Goal: Task Accomplishment & Management: Complete application form

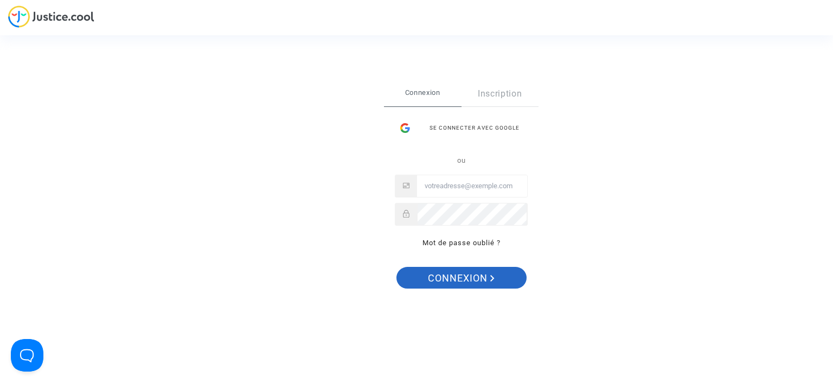
click at [447, 278] on span "Connexion" at bounding box center [461, 278] width 67 height 23
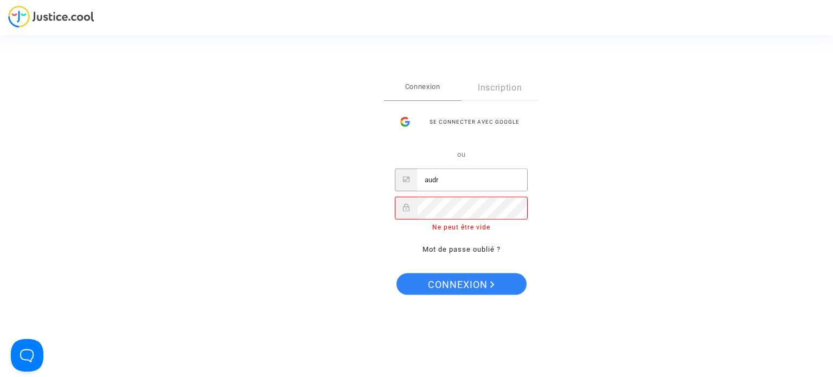
type input "[DOMAIN_NAME][EMAIL_ADDRESS][DOMAIN_NAME]"
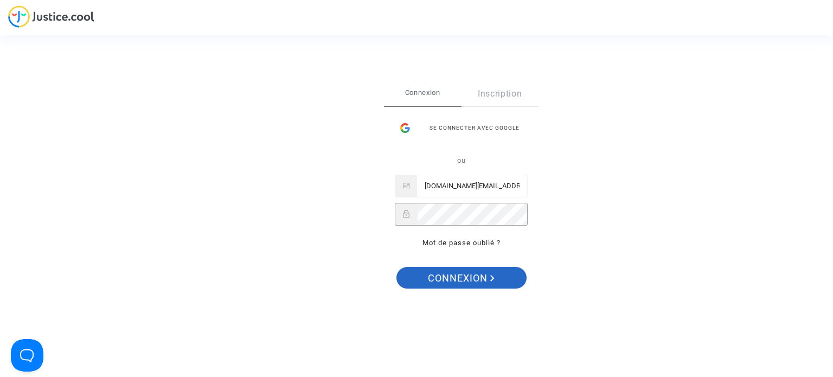
click at [465, 275] on span "Connexion" at bounding box center [461, 278] width 67 height 23
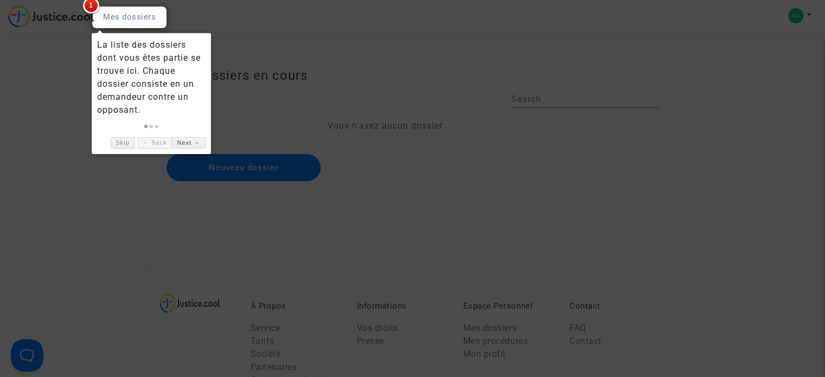
click at [130, 193] on div at bounding box center [412, 188] width 825 height 377
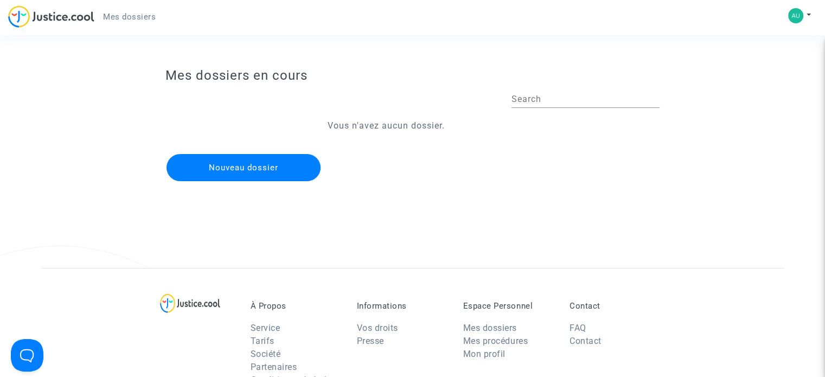
click at [271, 160] on button "Nouveau dossier" at bounding box center [244, 167] width 154 height 27
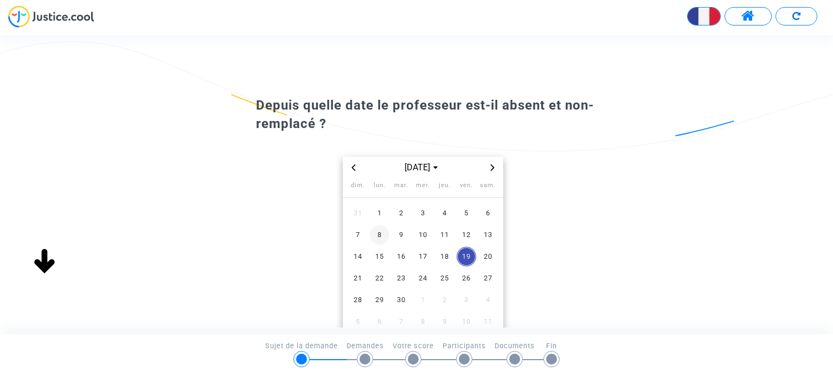
click at [381, 235] on span "8" at bounding box center [380, 235] width 20 height 20
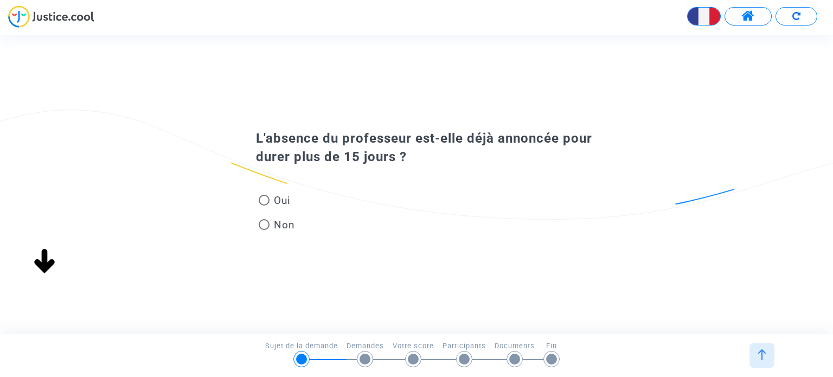
scroll to position [63, 0]
click at [264, 203] on span at bounding box center [264, 200] width 11 height 11
click at [264, 206] on input "Oui" at bounding box center [264, 206] width 1 height 1
radio input "true"
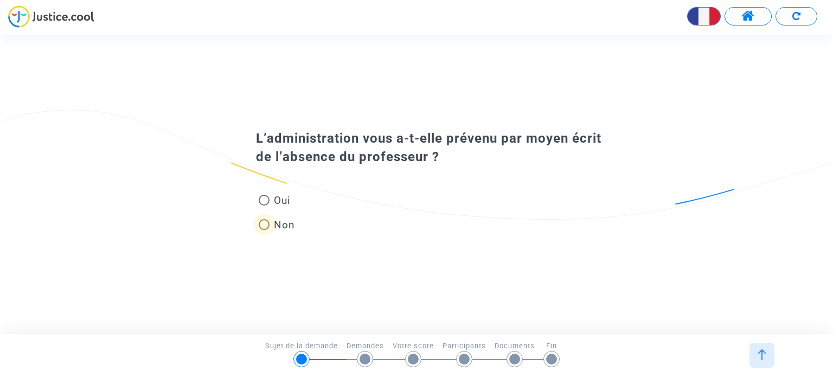
click at [263, 225] on span at bounding box center [264, 224] width 11 height 11
click at [264, 230] on input "Non" at bounding box center [264, 230] width 1 height 1
radio input "true"
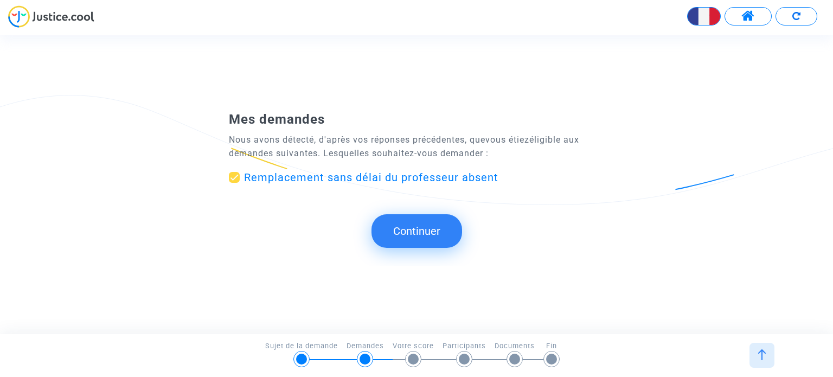
click at [407, 235] on button "Continuer" at bounding box center [417, 231] width 91 height 34
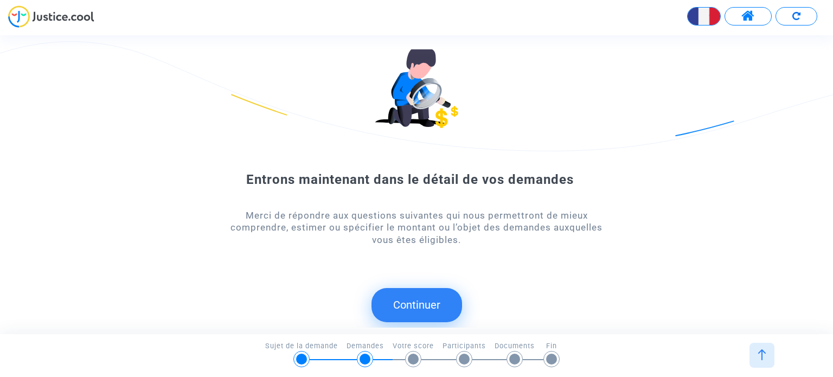
scroll to position [15, 0]
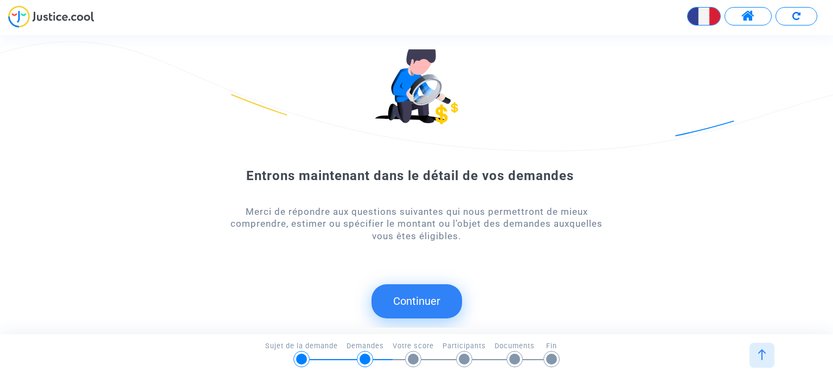
click at [419, 295] on button "Continuer" at bounding box center [417, 301] width 91 height 34
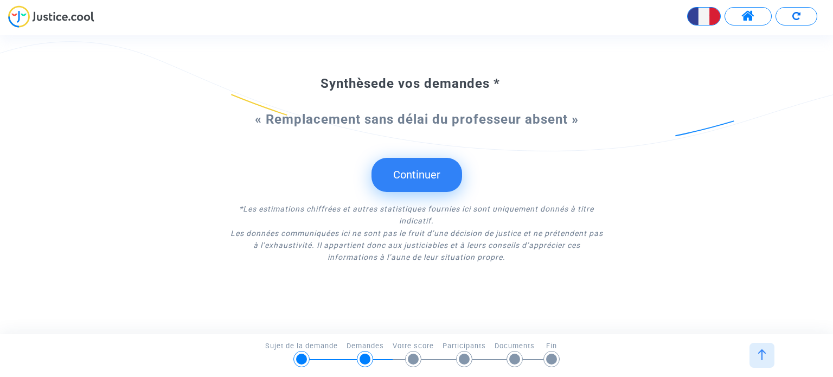
scroll to position [62, 0]
click at [415, 180] on button "Continuer" at bounding box center [417, 174] width 91 height 34
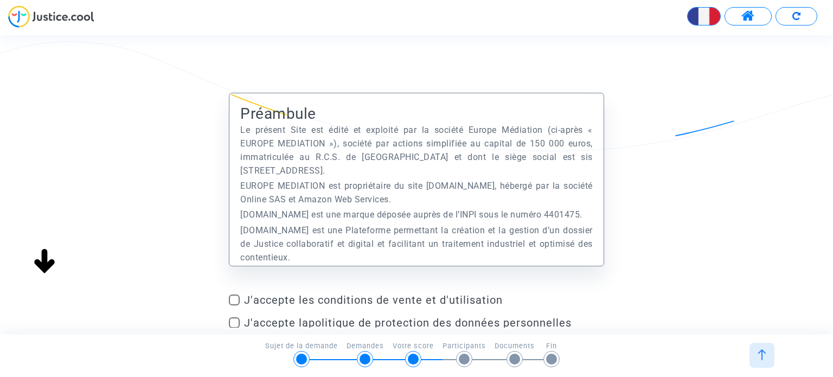
scroll to position [109, 0]
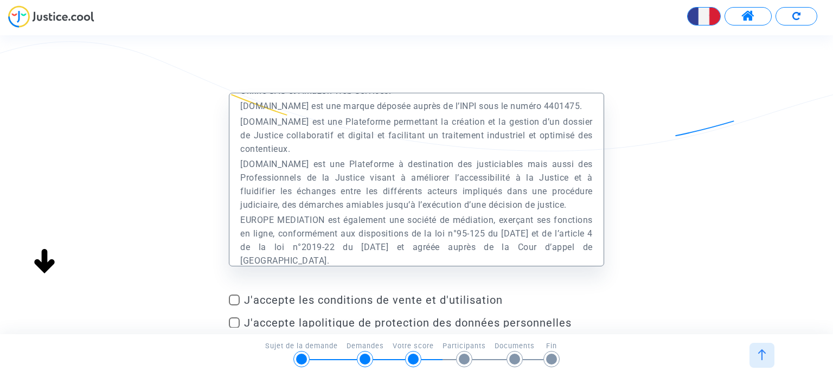
click at [229, 295] on div "Préambule Le présent Site est édité et exploité par la société Europe Médiation…" at bounding box center [416, 227] width 833 height 268
click at [234, 299] on span at bounding box center [234, 300] width 11 height 11
click at [234, 305] on input "J'accepte les conditions de vente et d'utilisation" at bounding box center [234, 305] width 1 height 1
checkbox input "true"
click at [236, 316] on label "J'accepte la politique de protection des données personnelles" at bounding box center [416, 322] width 375 height 13
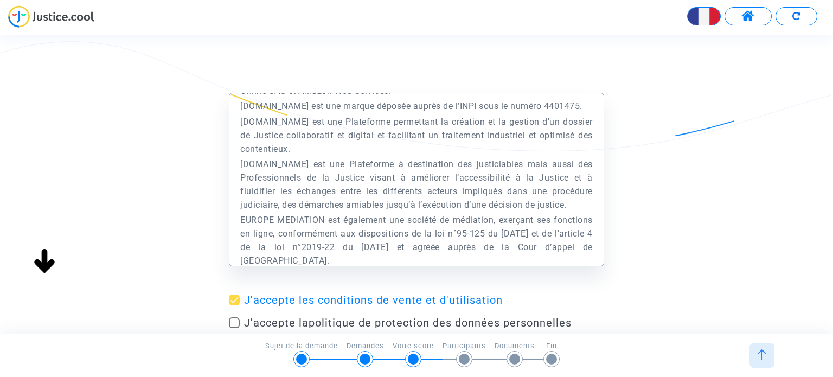
click at [234, 328] on input "J'accepte la politique de protection des données personnelles" at bounding box center [234, 328] width 1 height 1
checkbox input "true"
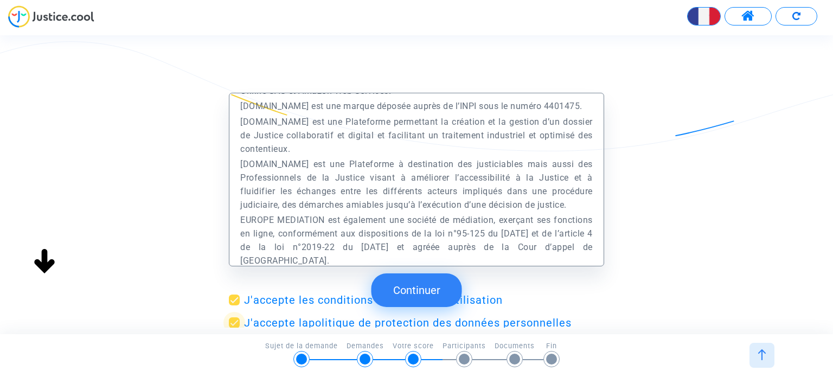
scroll to position [8, 0]
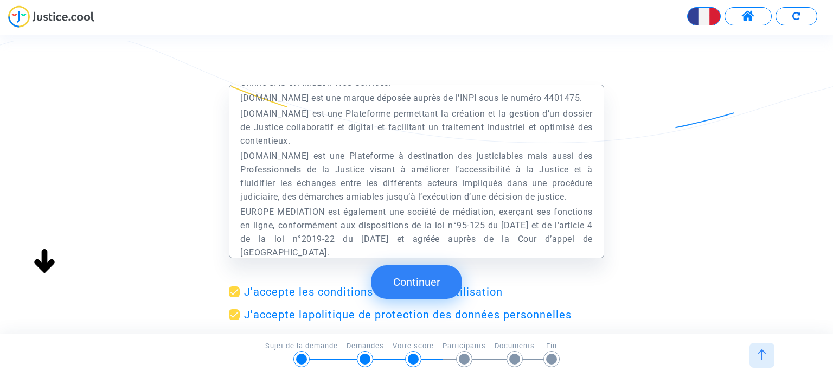
click at [438, 277] on button "Continuer" at bounding box center [417, 282] width 91 height 34
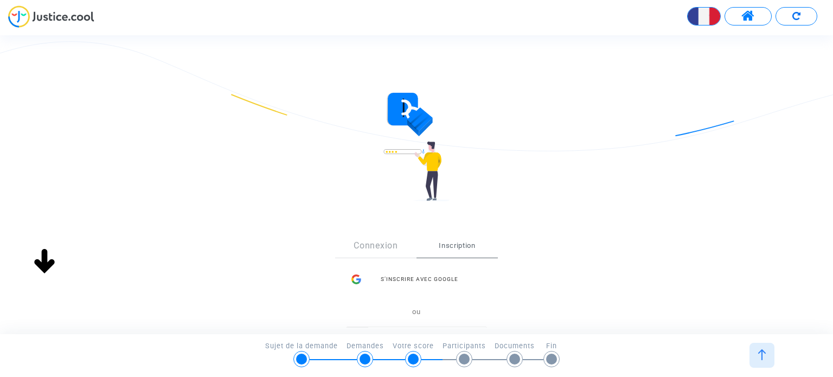
scroll to position [109, 0]
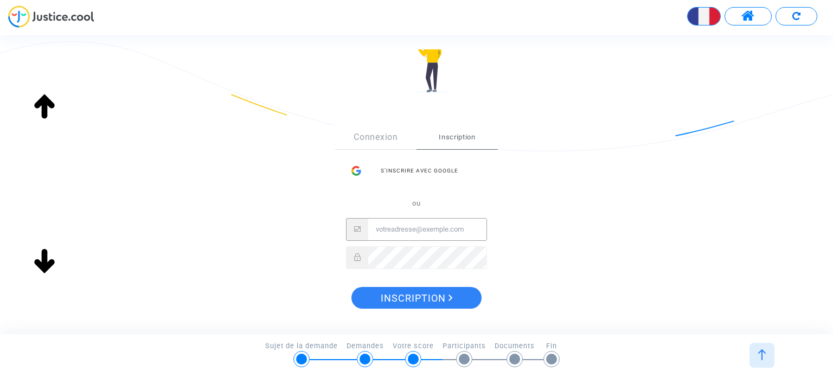
click at [386, 234] on input "Email" at bounding box center [427, 230] width 118 height 22
type input "[DOMAIN_NAME][EMAIL_ADDRESS][DOMAIN_NAME]"
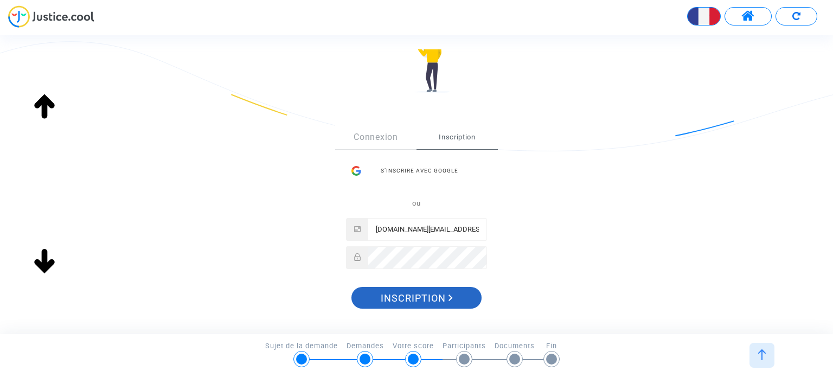
click at [437, 297] on span "Inscription" at bounding box center [417, 298] width 72 height 23
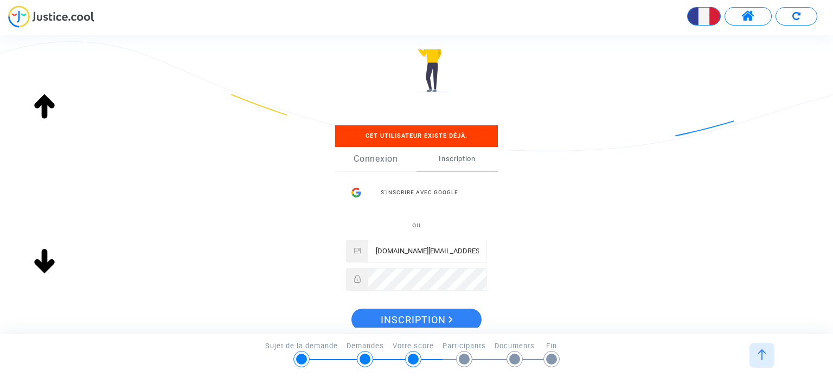
click at [371, 158] on link "Connexion" at bounding box center [375, 159] width 81 height 24
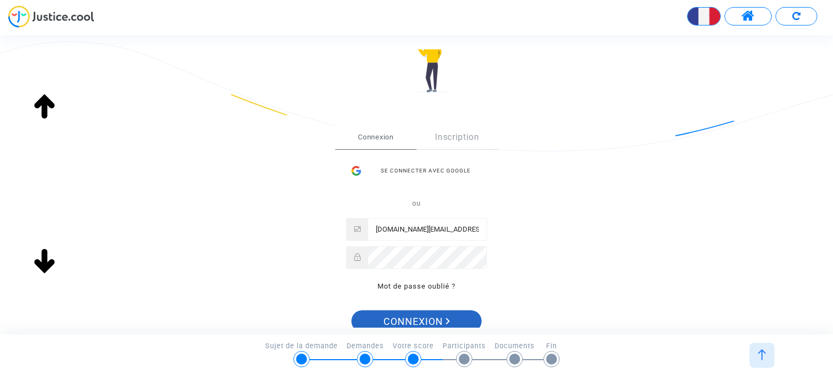
click at [381, 316] on button "Connexion" at bounding box center [417, 321] width 130 height 22
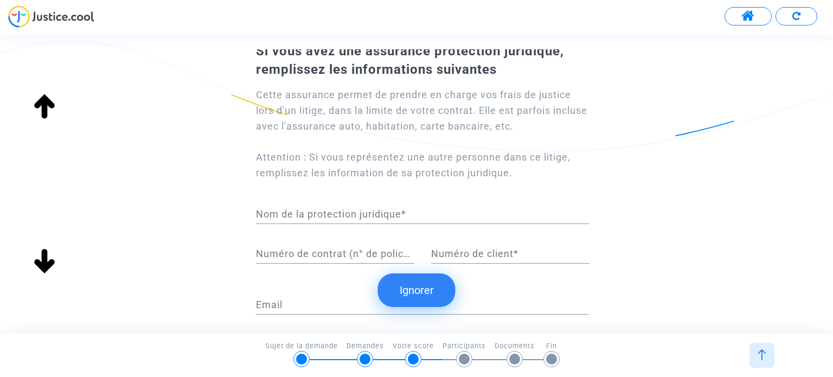
scroll to position [109, 0]
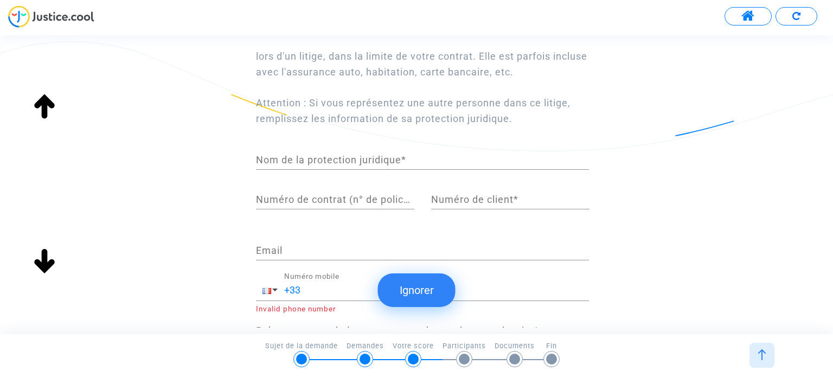
click at [406, 286] on button "Ignorer" at bounding box center [417, 290] width 78 height 34
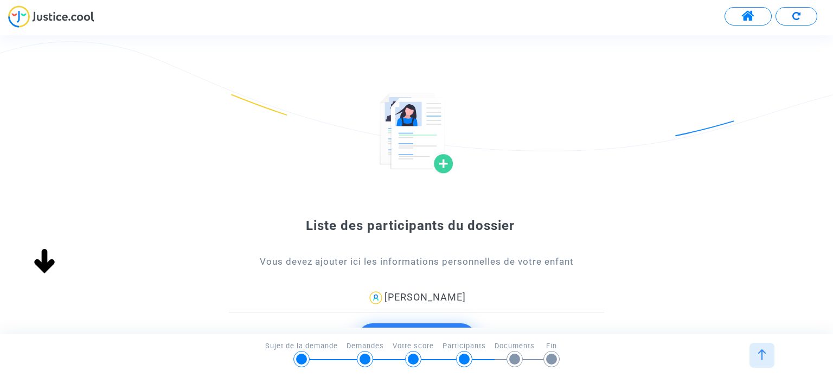
scroll to position [106, 0]
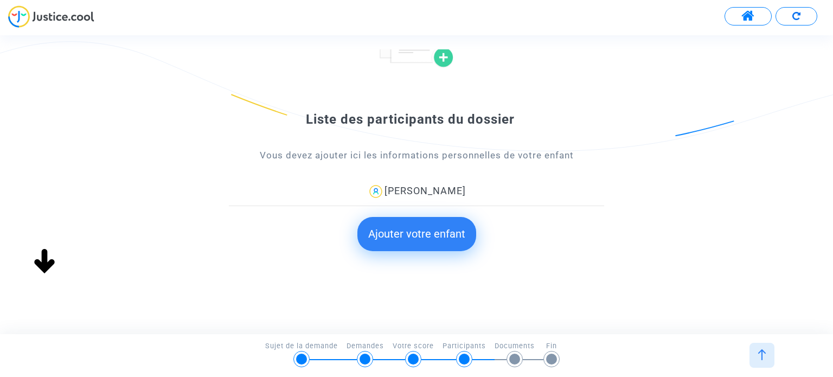
click at [405, 231] on button "Ajouter votre enfant" at bounding box center [417, 234] width 119 height 34
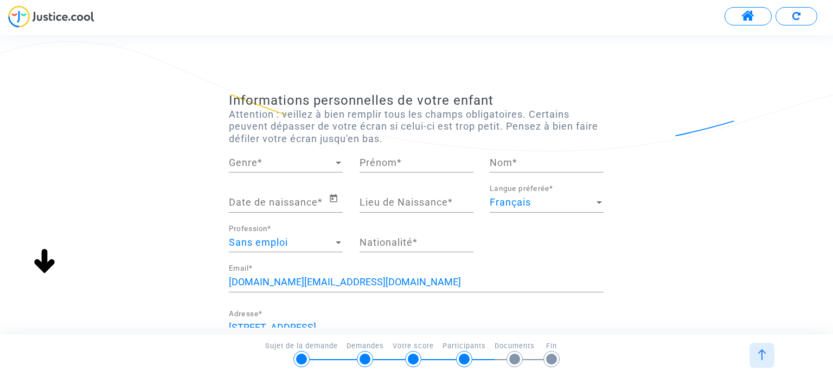
scroll to position [0, 0]
click at [275, 161] on span "Genre" at bounding box center [281, 162] width 104 height 11
click at [268, 165] on span "Madame" at bounding box center [286, 162] width 114 height 29
click at [376, 159] on input "Prénom *" at bounding box center [417, 162] width 114 height 11
type input "i"
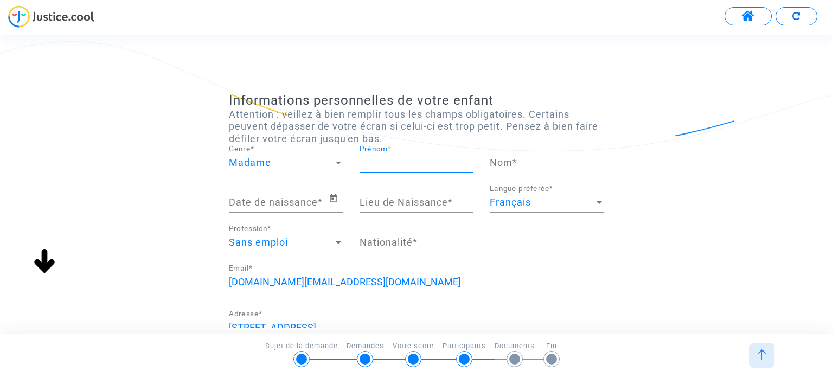
type input "O"
type input "Iris"
click at [516, 162] on input "Nom *" at bounding box center [547, 162] width 114 height 11
type input "SALL"
click at [332, 197] on icon "Open calendar" at bounding box center [334, 198] width 10 height 13
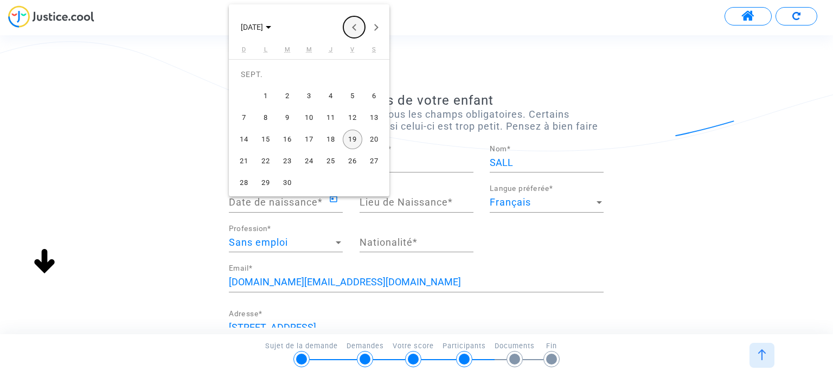
click at [349, 26] on button "Previous month" at bounding box center [354, 27] width 22 height 22
click at [280, 29] on button "[DATE]" at bounding box center [256, 27] width 48 height 22
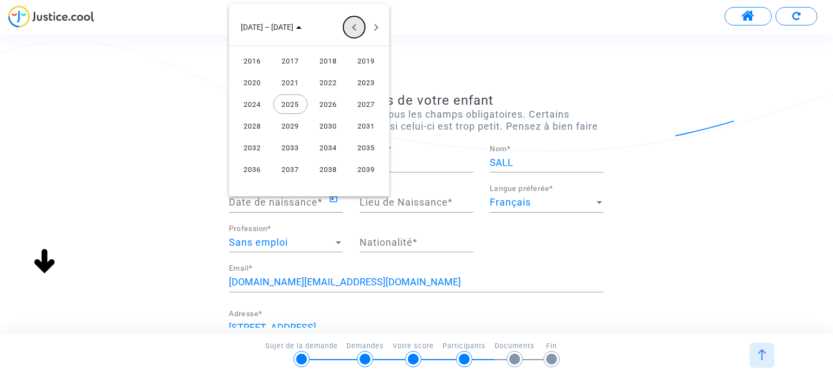
click at [354, 32] on button "Previous 24 years" at bounding box center [354, 27] width 22 height 22
click at [295, 167] on div "2013" at bounding box center [290, 169] width 34 height 20
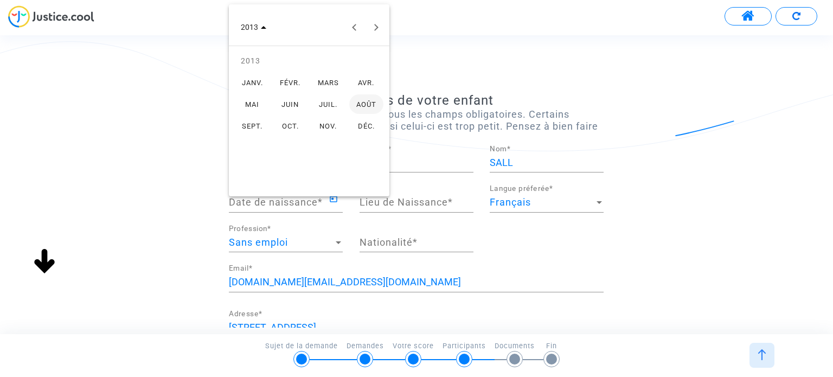
click at [321, 103] on div "JUIL." at bounding box center [328, 104] width 34 height 20
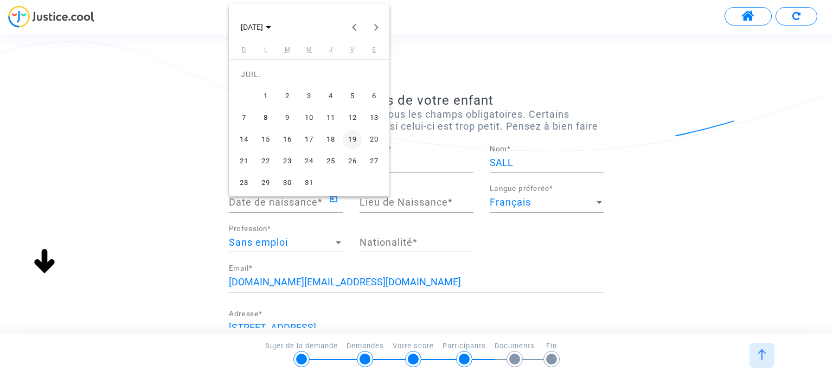
click at [370, 95] on div "6" at bounding box center [375, 96] width 20 height 20
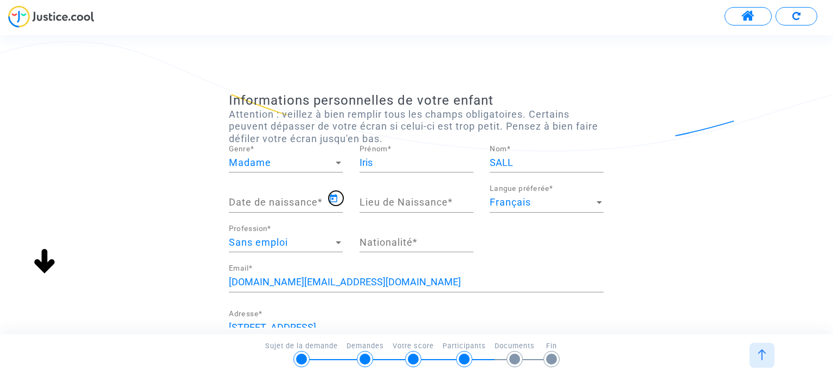
type input "[DATE]"
click at [373, 201] on input "Lieu de Naissance *" at bounding box center [417, 202] width 114 height 11
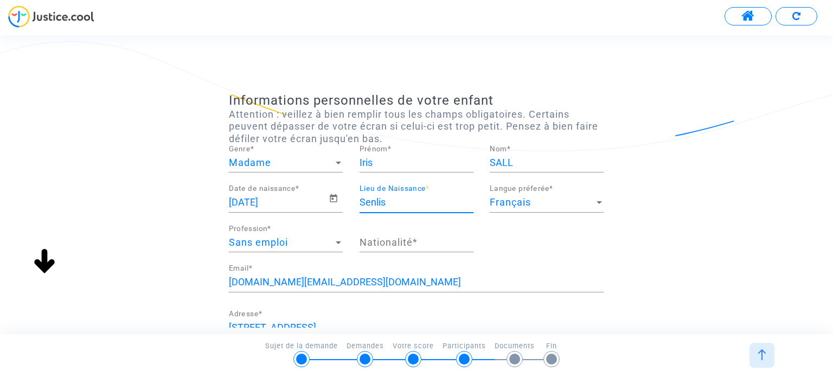
type input "Senlis"
click at [405, 241] on input "Nationalité *" at bounding box center [417, 242] width 114 height 11
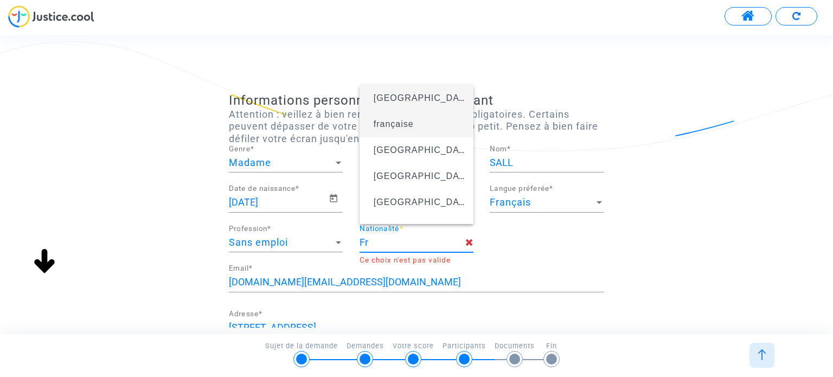
click at [408, 127] on span "française" at bounding box center [394, 123] width 40 height 9
type input "française"
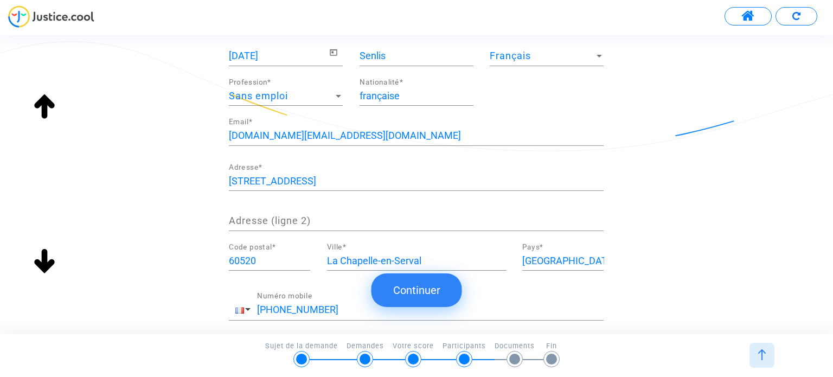
scroll to position [163, 0]
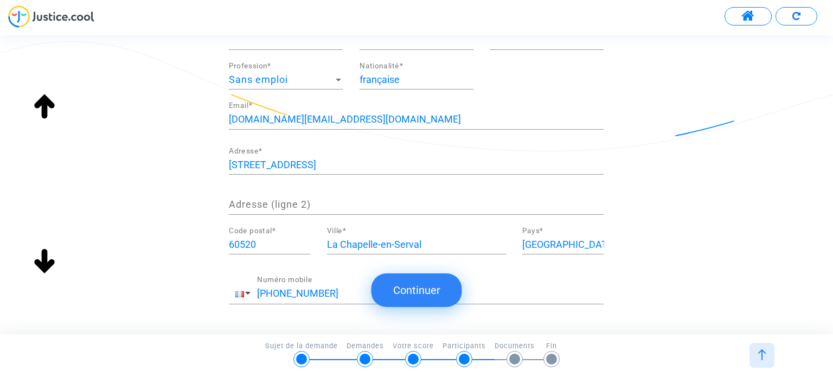
click at [417, 290] on button "Continuer" at bounding box center [417, 290] width 91 height 34
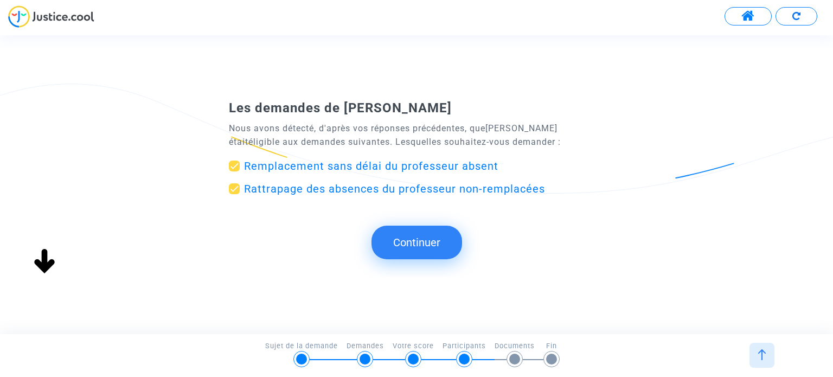
scroll to position [0, 0]
click at [437, 244] on button "Continuer" at bounding box center [417, 243] width 91 height 34
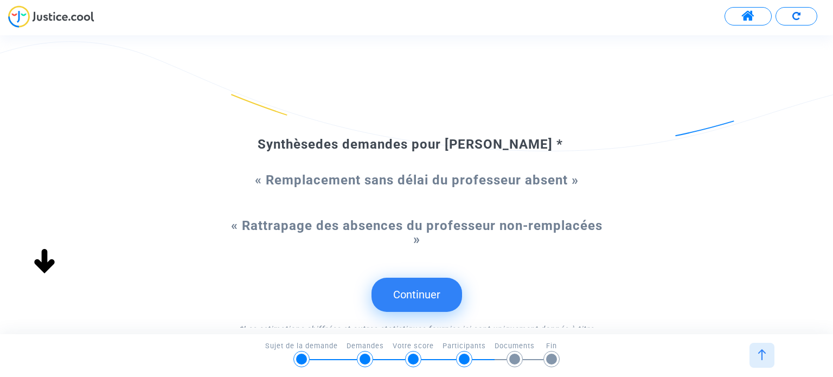
click at [423, 299] on button "Continuer" at bounding box center [417, 295] width 91 height 34
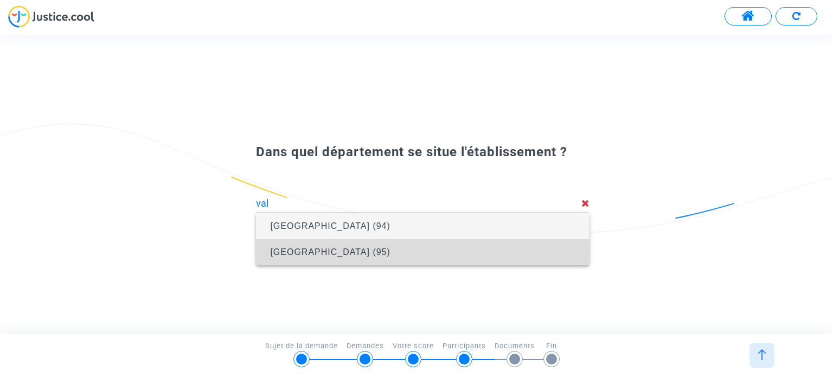
click at [331, 251] on span "[GEOGRAPHIC_DATA] (95)" at bounding box center [330, 251] width 120 height 9
type input "[GEOGRAPHIC_DATA] (95)"
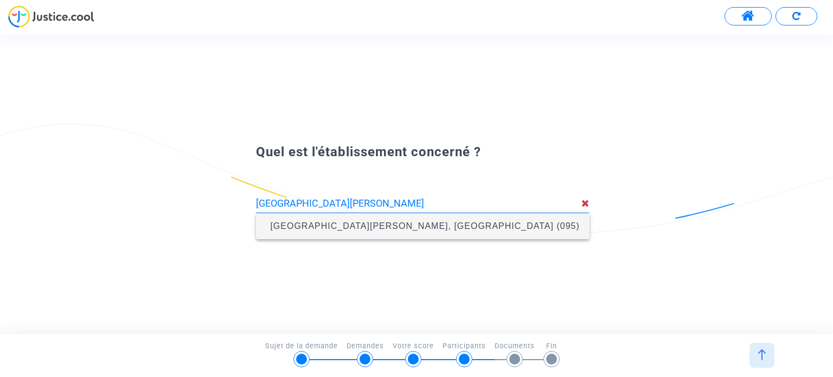
click at [315, 225] on span "[GEOGRAPHIC_DATA][PERSON_NAME], [GEOGRAPHIC_DATA] (095)" at bounding box center [424, 225] width 309 height 9
type input "[GEOGRAPHIC_DATA][PERSON_NAME], [GEOGRAPHIC_DATA] (095)"
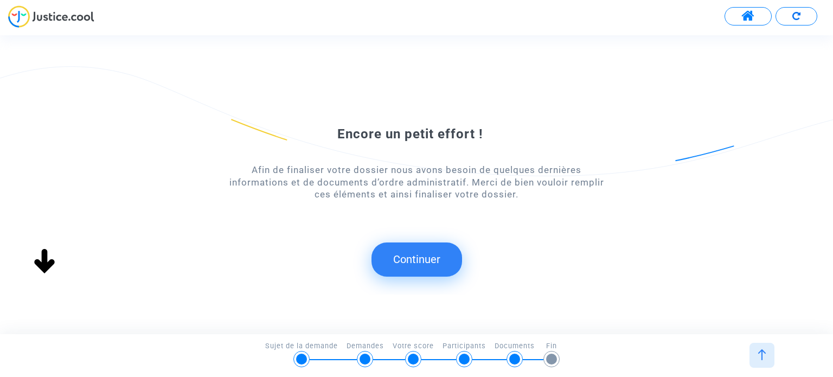
click at [422, 254] on button "Continuer" at bounding box center [417, 260] width 91 height 34
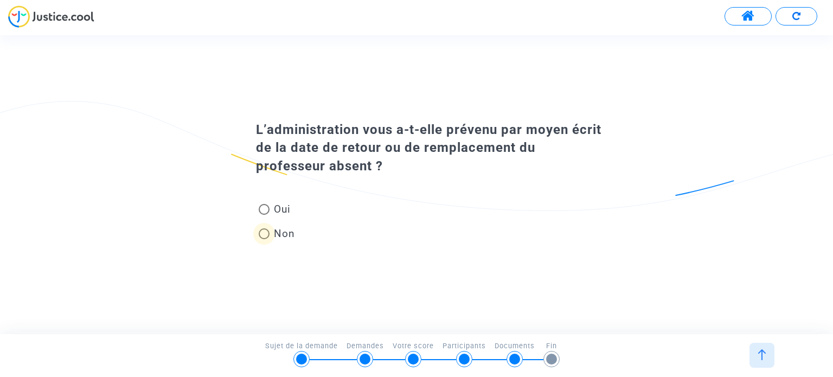
click at [265, 232] on span at bounding box center [264, 233] width 11 height 11
click at [264, 239] on input "Non" at bounding box center [264, 239] width 1 height 1
radio input "true"
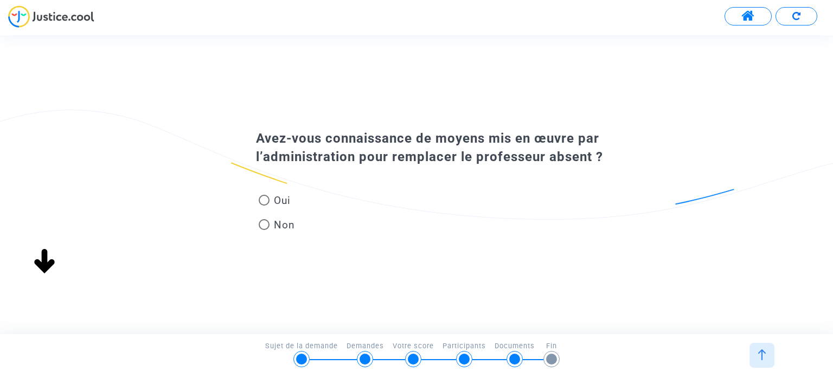
click at [264, 201] on span at bounding box center [264, 200] width 11 height 11
click at [264, 206] on input "Oui" at bounding box center [264, 206] width 1 height 1
radio input "true"
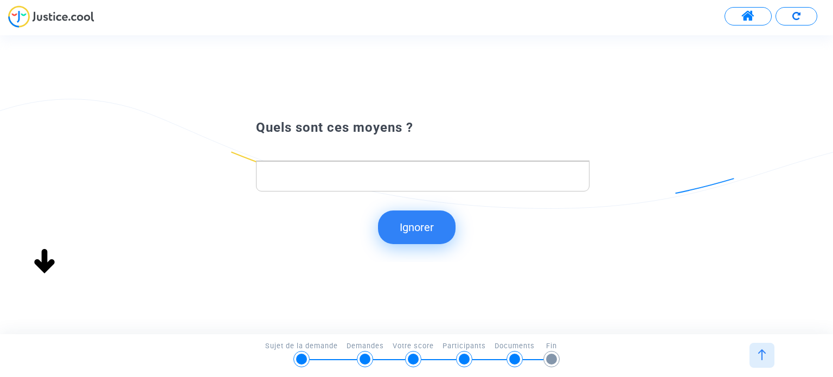
click at [311, 180] on p "Rich Text Editor, main" at bounding box center [423, 177] width 322 height 14
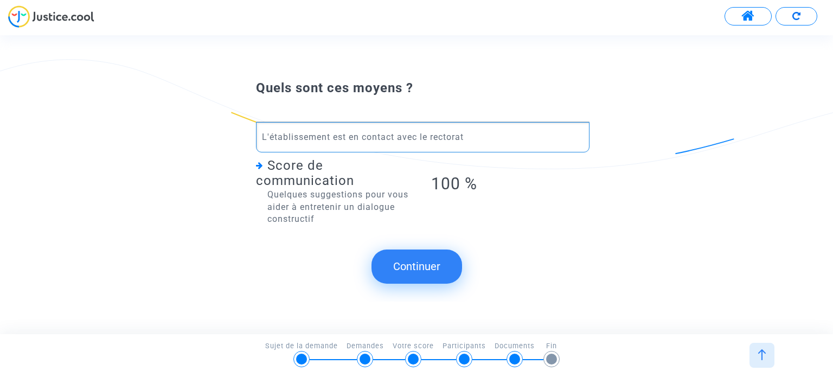
click at [403, 272] on button "Continuer" at bounding box center [417, 267] width 91 height 34
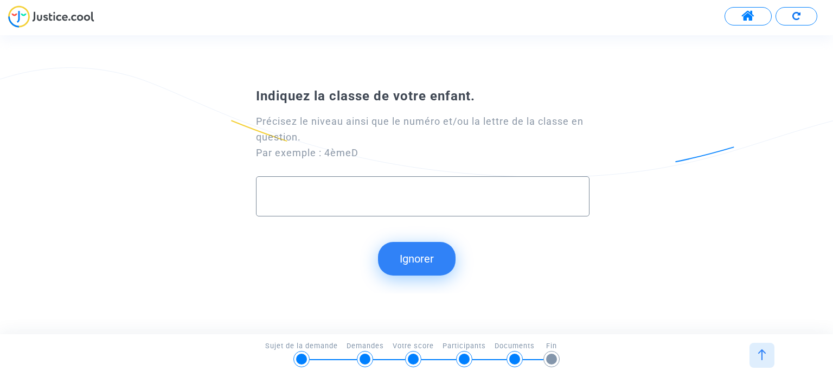
type input "è"
type input "5ème F"
click at [417, 266] on button "Continuer" at bounding box center [417, 259] width 91 height 34
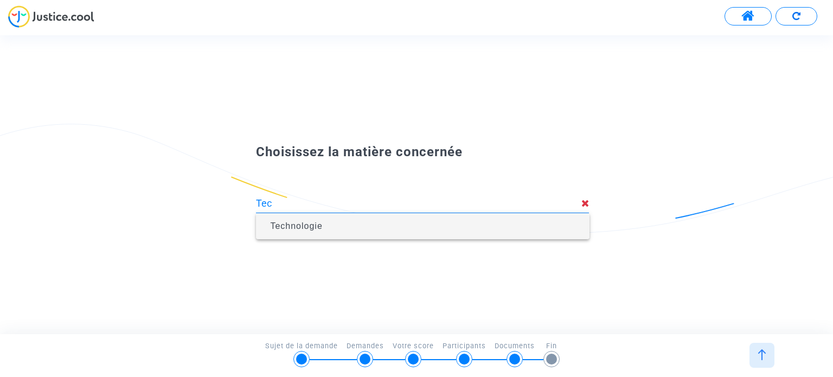
click at [326, 222] on span "Technologie" at bounding box center [423, 226] width 316 height 30
type input "Technologie"
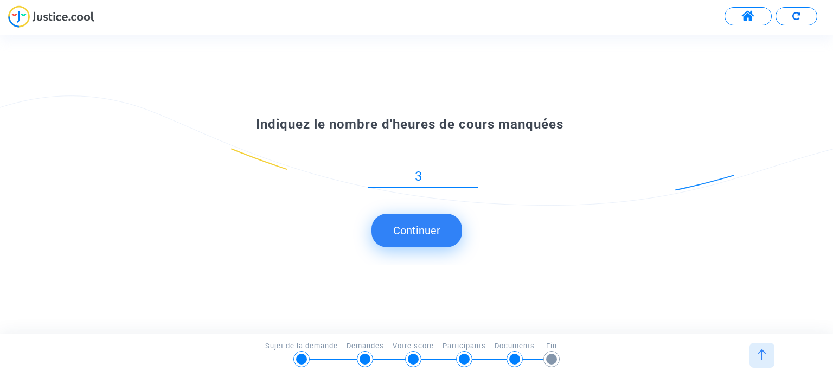
type input "3"
click at [401, 232] on button "Continuer" at bounding box center [417, 231] width 91 height 34
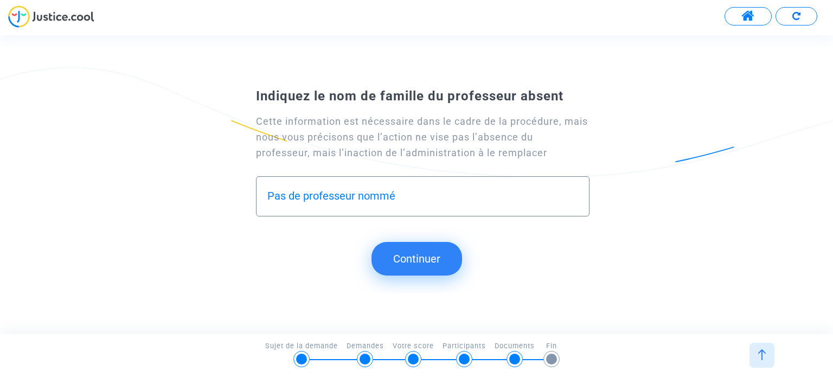
type input "Pas de professeur nommé"
click at [404, 261] on button "Continuer" at bounding box center [417, 259] width 91 height 34
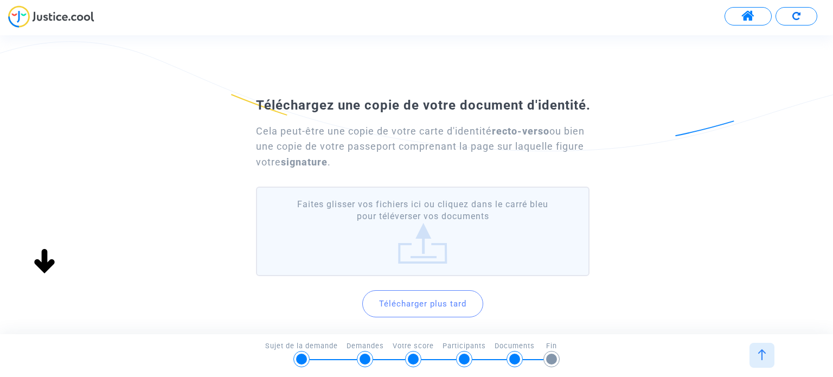
click at [425, 243] on label "Faites glisser vos fichiers ici ou cliquez dans le carré bleu pour téléverser v…" at bounding box center [422, 232] width 333 height 90
click at [0, 0] on input "Faites glisser vos fichiers ici ou cliquez dans le carré bleu pour téléverser v…" at bounding box center [0, 0] width 0 height 0
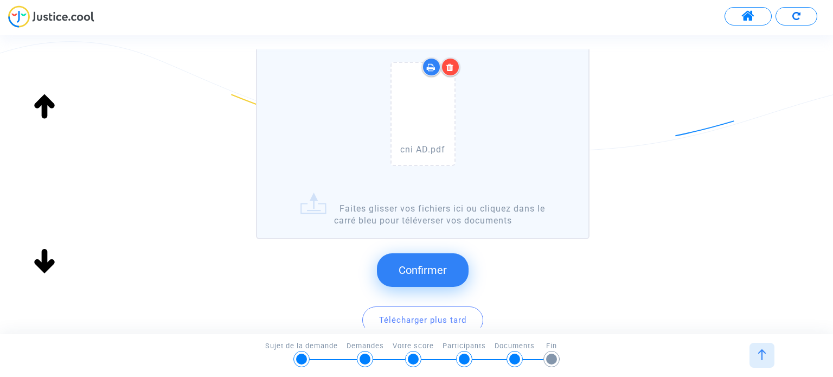
scroll to position [163, 0]
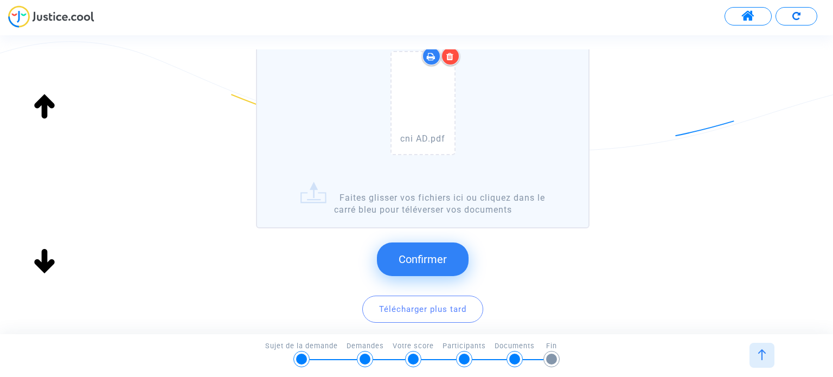
click at [423, 258] on span "Confirmer" at bounding box center [423, 259] width 48 height 13
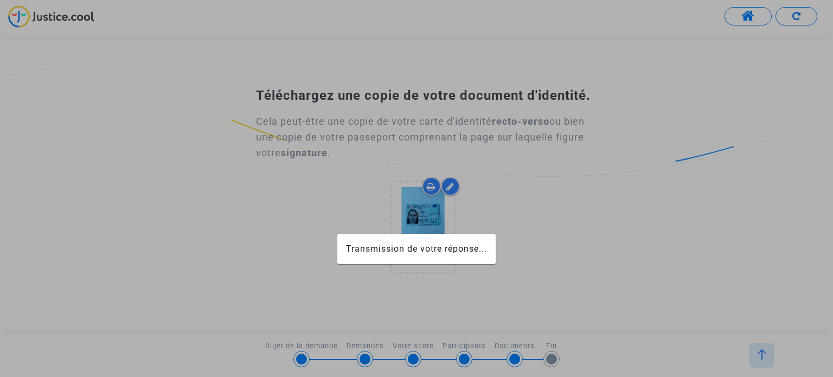
scroll to position [0, 0]
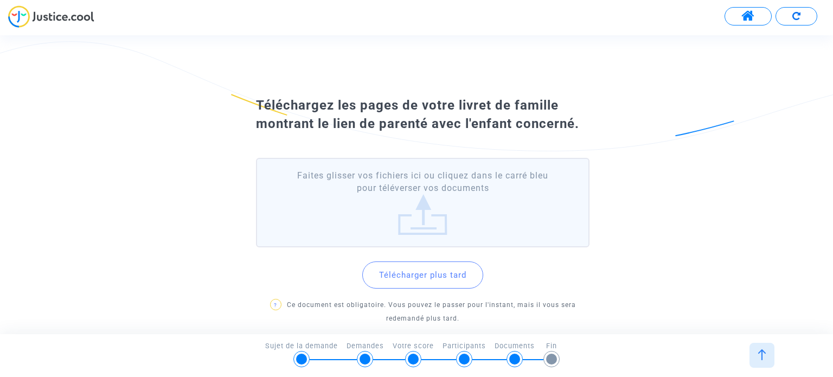
click at [422, 212] on label "Faites glisser vos fichiers ici ou cliquez dans le carré bleu pour téléverser v…" at bounding box center [422, 203] width 333 height 90
click at [0, 0] on input "Faites glisser vos fichiers ici ou cliquez dans le carré bleu pour téléverser v…" at bounding box center [0, 0] width 0 height 0
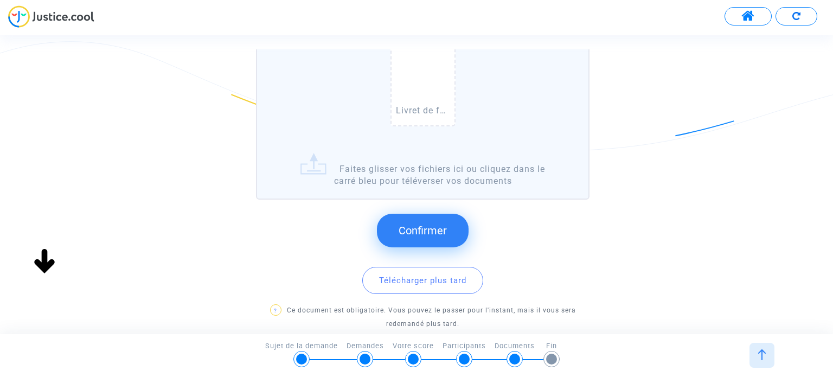
click at [417, 228] on span "Confirmer" at bounding box center [423, 230] width 48 height 13
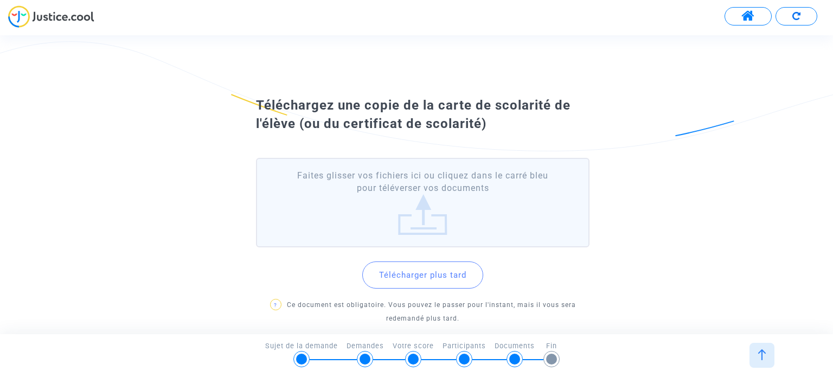
click at [416, 201] on label "Faites glisser vos fichiers ici ou cliquez dans le carré bleu pour téléverser v…" at bounding box center [422, 203] width 333 height 90
click at [0, 0] on input "Faites glisser vos fichiers ici ou cliquez dans le carré bleu pour téléverser v…" at bounding box center [0, 0] width 0 height 0
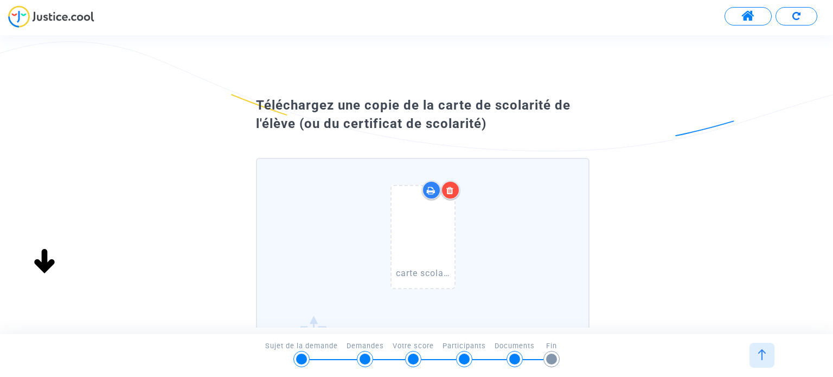
click at [449, 187] on icon at bounding box center [450, 190] width 8 height 9
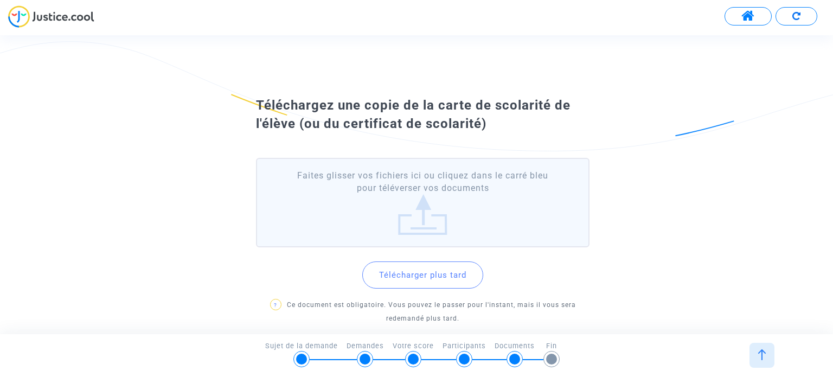
click at [425, 206] on label "Faites glisser vos fichiers ici ou cliquez dans le carré bleu pour téléverser v…" at bounding box center [422, 203] width 333 height 90
click at [0, 0] on input "Faites glisser vos fichiers ici ou cliquez dans le carré bleu pour téléverser v…" at bounding box center [0, 0] width 0 height 0
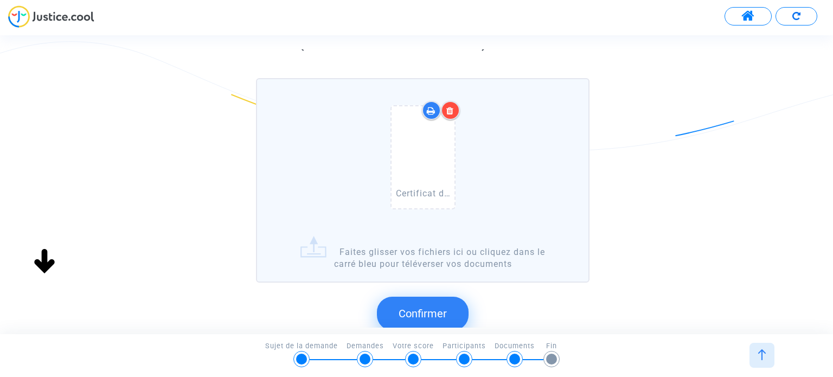
scroll to position [163, 0]
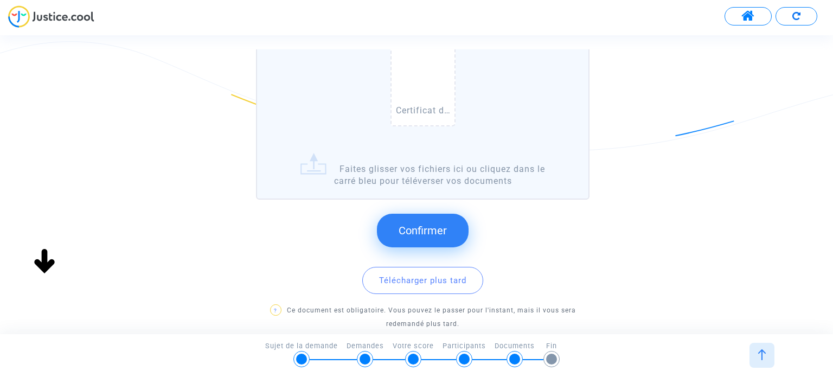
click at [432, 229] on span "Confirmer" at bounding box center [423, 230] width 48 height 13
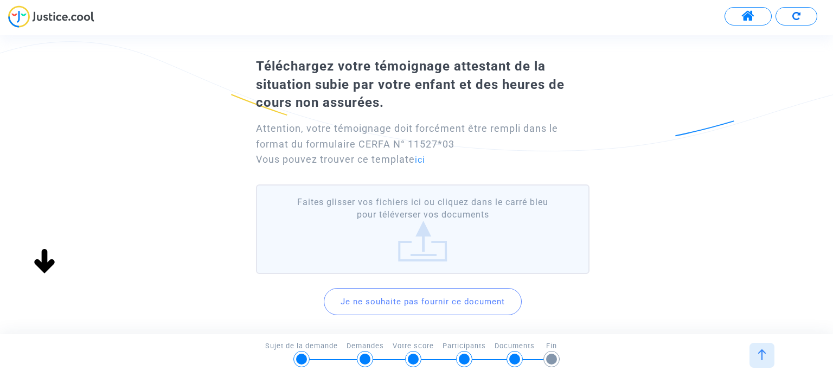
scroll to position [54, 0]
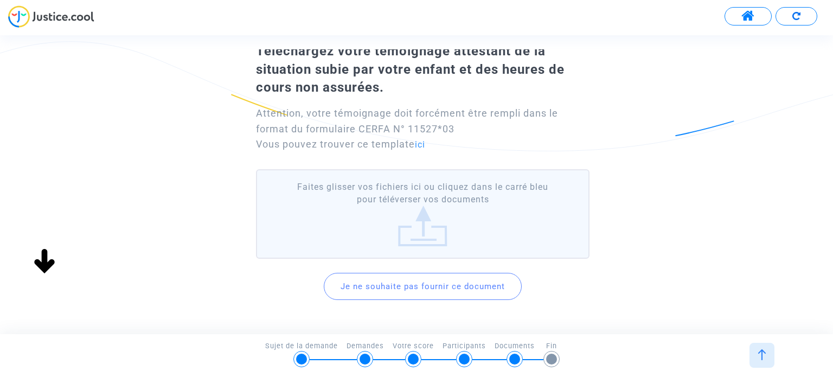
click at [421, 210] on label "Faites glisser vos fichiers ici ou cliquez dans le carré bleu pour téléverser v…" at bounding box center [422, 214] width 333 height 90
click at [0, 0] on input "Faites glisser vos fichiers ici ou cliquez dans le carré bleu pour téléverser v…" at bounding box center [0, 0] width 0 height 0
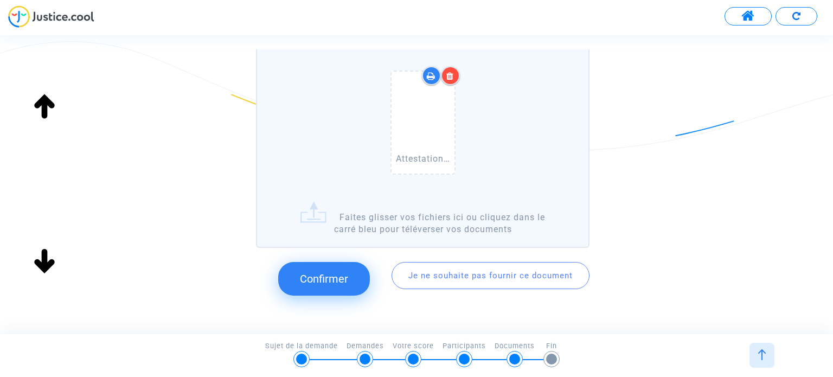
scroll to position [214, 0]
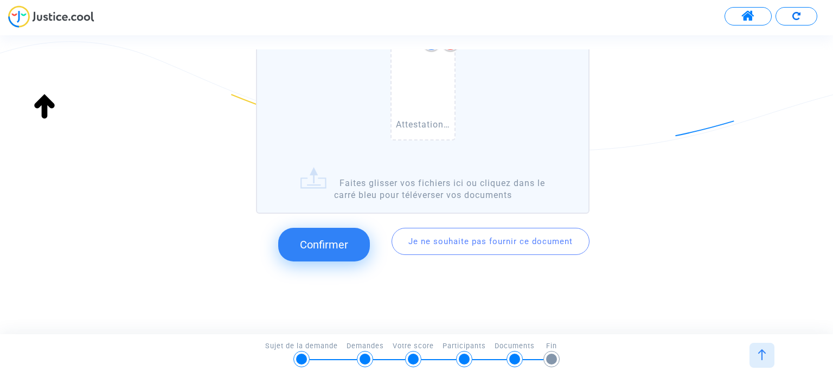
click at [312, 238] on span "Confirmer" at bounding box center [324, 244] width 48 height 13
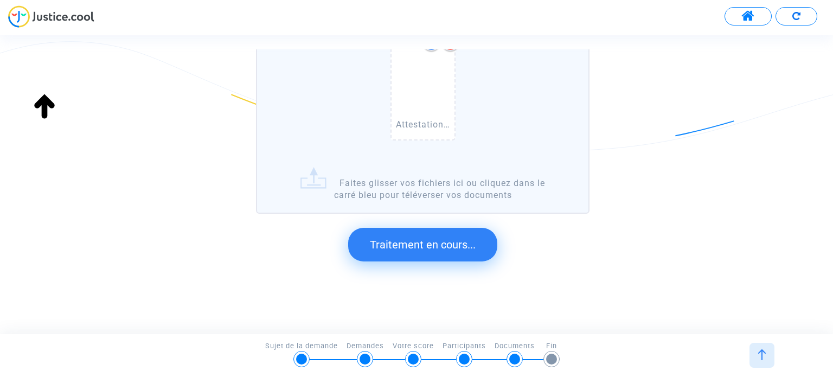
scroll to position [58, 0]
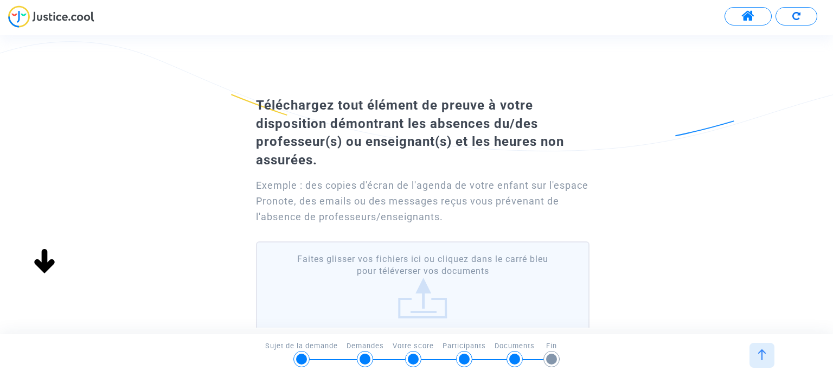
click at [408, 288] on label "Faites glisser vos fichiers ici ou cliquez dans le carré bleu pour téléverser v…" at bounding box center [422, 286] width 333 height 90
click at [0, 0] on input "Faites glisser vos fichiers ici ou cliquez dans le carré bleu pour téléverser v…" at bounding box center [0, 0] width 0 height 0
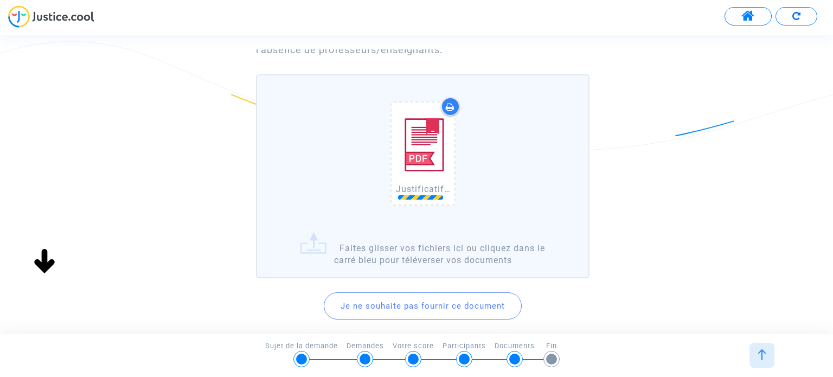
scroll to position [226, 0]
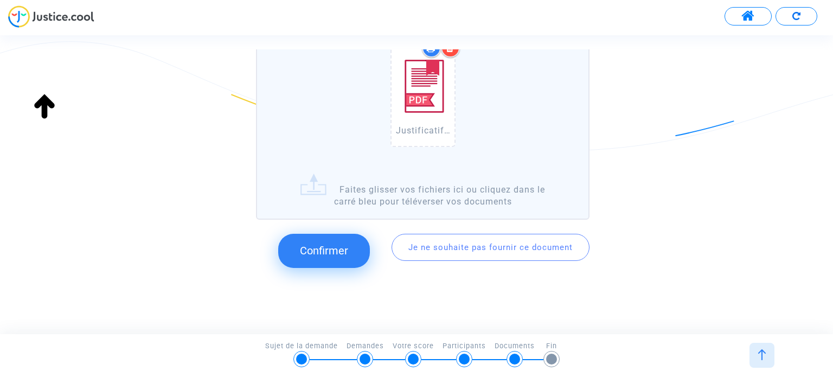
click at [339, 253] on span "Confirmer" at bounding box center [324, 250] width 48 height 13
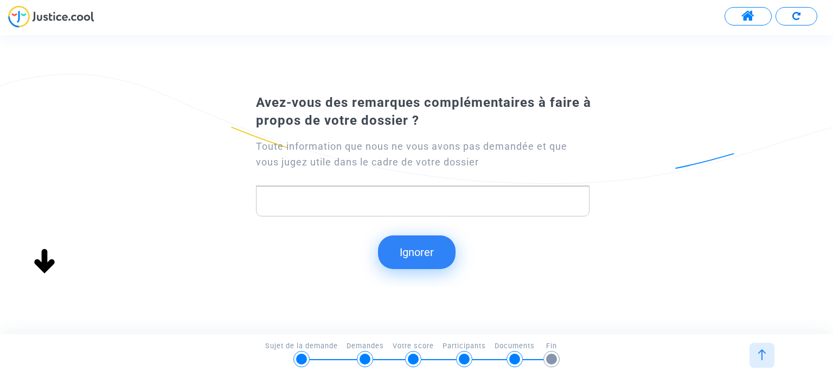
scroll to position [0, 0]
click at [282, 203] on p "Rich Text Editor, main" at bounding box center [423, 201] width 322 height 14
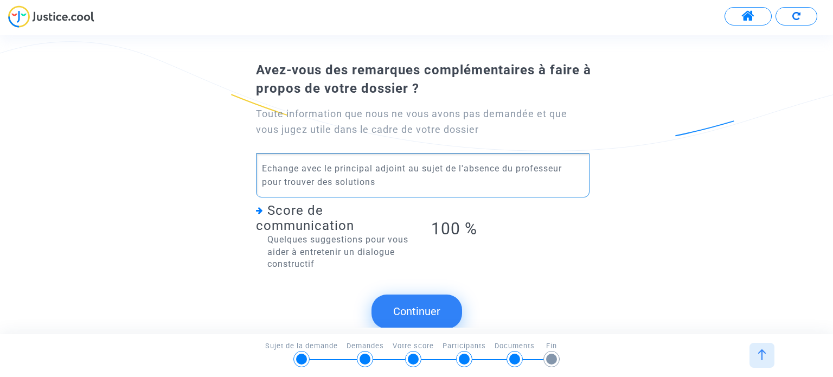
click at [573, 169] on p "Echange avec le principal adjoint au sujet de l'absence du professeur pour trou…" at bounding box center [423, 175] width 322 height 27
click at [317, 178] on p "Echange avec le principal adjoint au sujet de l'absence du professeur de techno…" at bounding box center [423, 175] width 322 height 27
click at [437, 184] on p "Echange avec le principal adjoint au sujet de l'absence du professeur de techno…" at bounding box center [423, 175] width 322 height 27
click at [430, 182] on p "Echange avec le principal adjoint au sujet de l'absence du professeur de techno…" at bounding box center [423, 175] width 322 height 27
click at [482, 183] on p "Echange avec le principal adjoint au sujet de l'absence du professeur de techno…" at bounding box center [423, 175] width 322 height 27
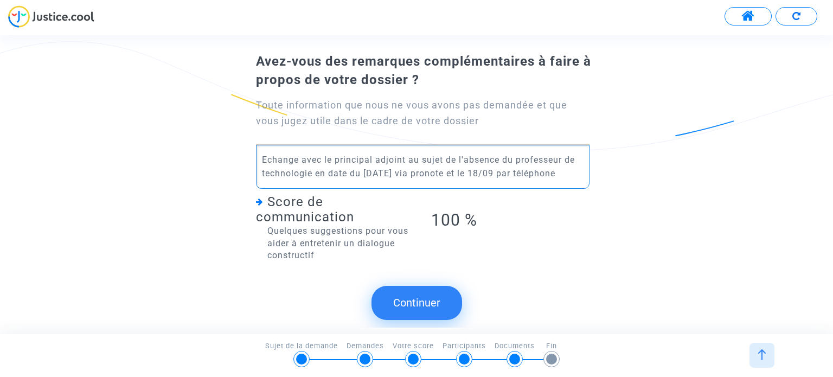
scroll to position [10, 0]
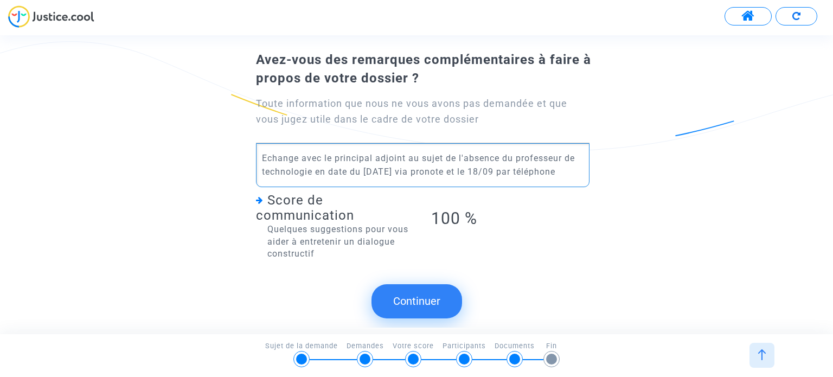
click at [425, 295] on button "Continuer" at bounding box center [417, 301] width 91 height 34
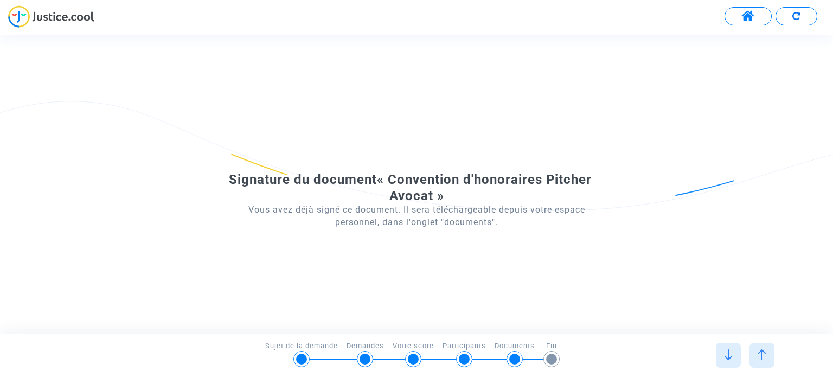
scroll to position [0, 0]
